Goal: Task Accomplishment & Management: Manage account settings

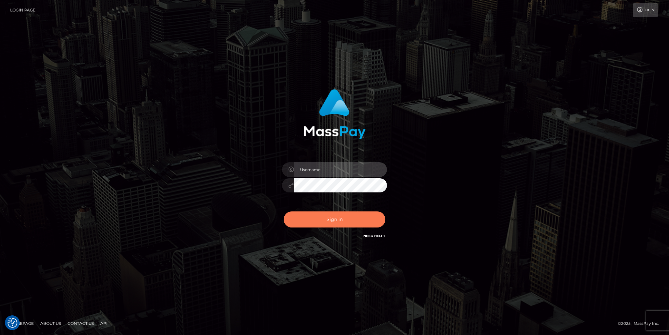
type input "lovely.ace"
click at [319, 219] on button "Sign in" at bounding box center [335, 220] width 102 height 16
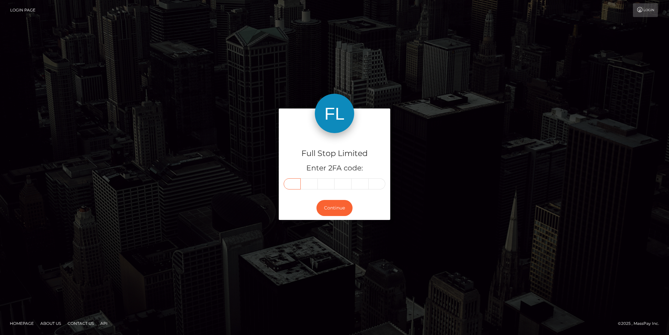
click at [294, 184] on input "text" at bounding box center [292, 183] width 17 height 11
type input "3"
type input "9"
type input "7"
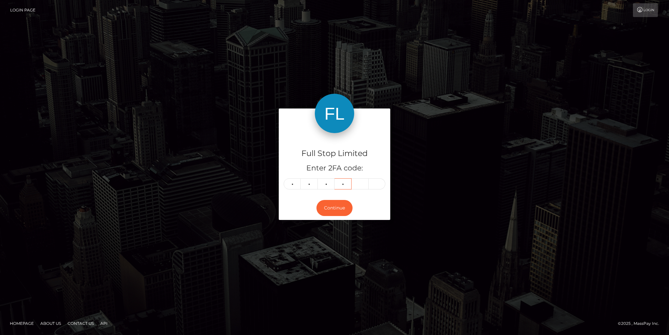
type input "4"
type input "2"
type input "4"
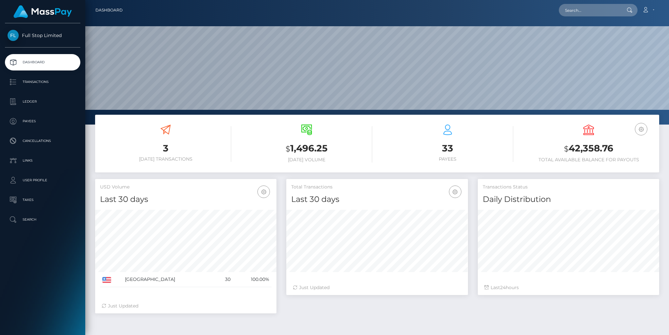
scroll to position [116, 181]
drag, startPoint x: 617, startPoint y: 150, endPoint x: 570, endPoint y: 150, distance: 47.9
click at [570, 150] on h3 "$ 42,358.76" at bounding box center [588, 148] width 131 height 13
copy h3 "42,358.76"
click at [377, 321] on div "3 Today Transactions $ 1,496.25 Today Volume 33 $" at bounding box center [377, 262] width 584 height 295
